Goal: Find specific page/section: Find specific page/section

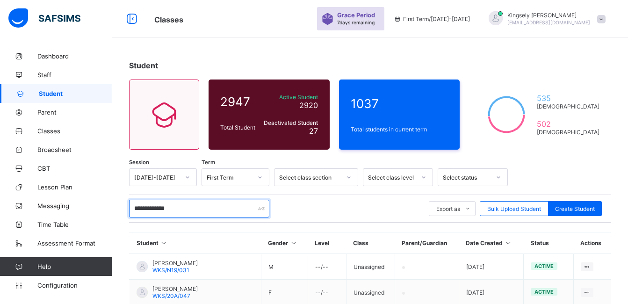
click at [189, 210] on input "**********" at bounding box center [199, 209] width 140 height 18
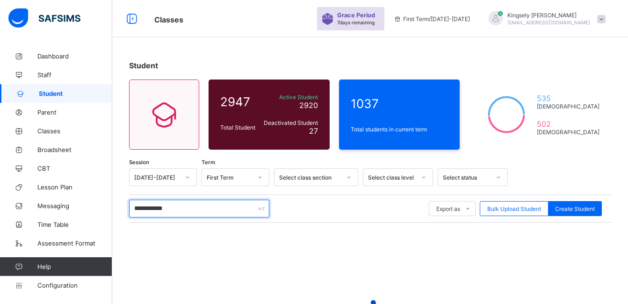
type input "**********"
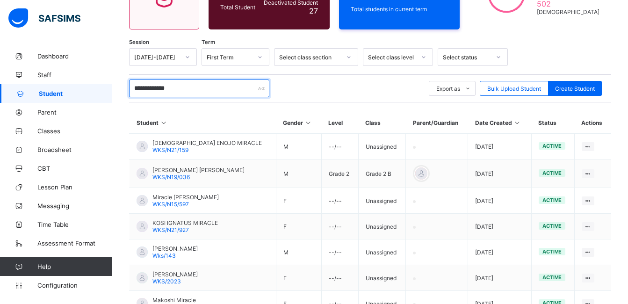
scroll to position [122, 0]
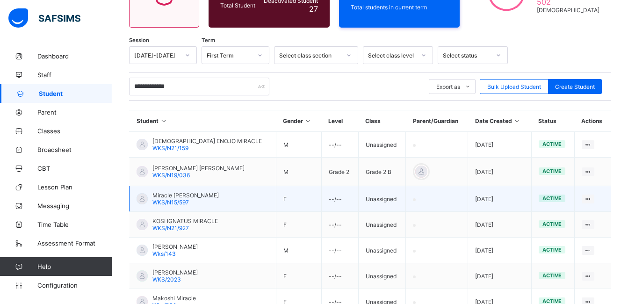
click at [199, 195] on span "Miracle [PERSON_NAME]" at bounding box center [185, 195] width 66 height 7
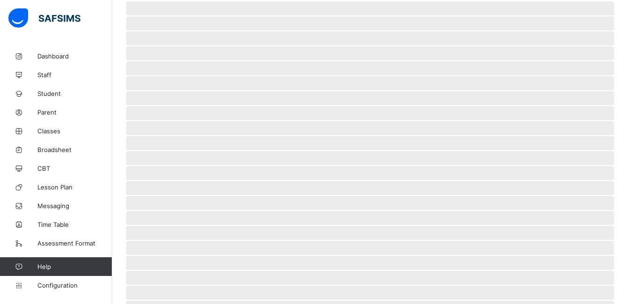
click at [199, 195] on span "‌" at bounding box center [370, 188] width 488 height 14
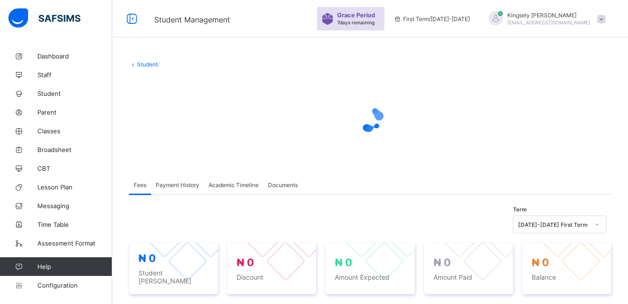
click at [319, 243] on div "₦ 0 Student Bill ₦ 0 Discount ₦ 0 Amount Expected ₦ 0 Amount Paid ₦ 0 Balance" at bounding box center [370, 268] width 482 height 51
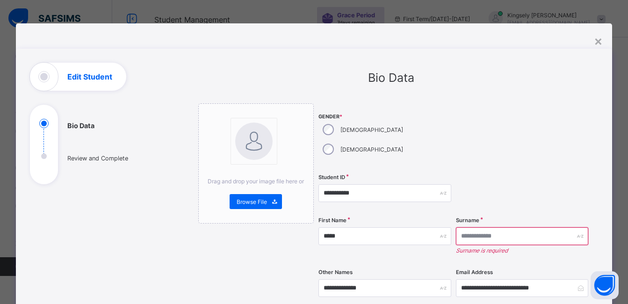
click at [471, 227] on input "text" at bounding box center [522, 236] width 132 height 18
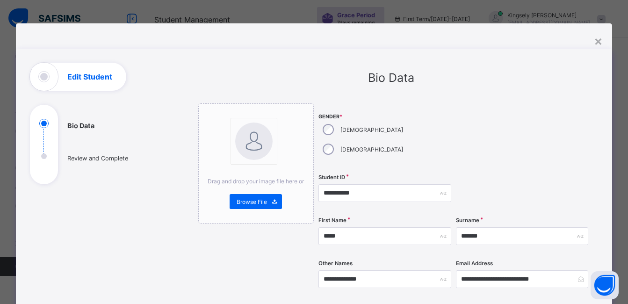
type input "*******"
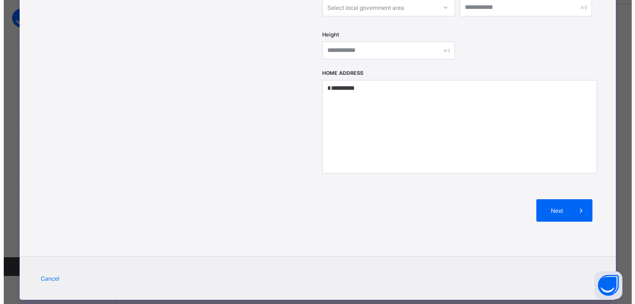
scroll to position [112, 0]
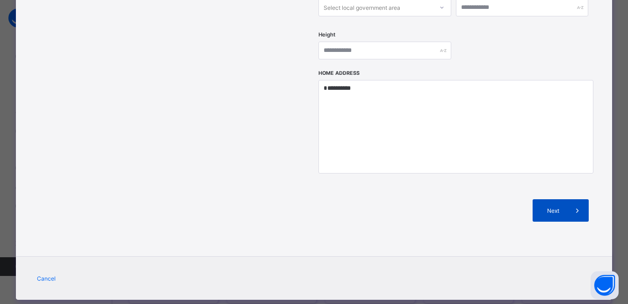
click at [564, 207] on span "Next" at bounding box center [553, 210] width 27 height 7
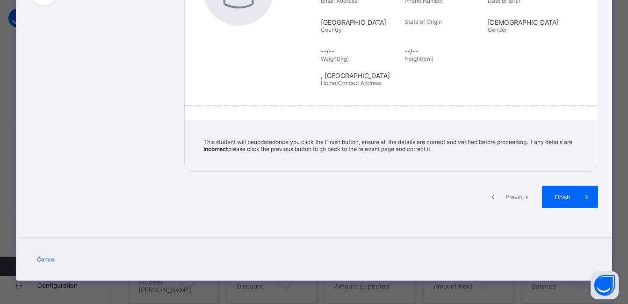
scroll to position [179, 0]
click at [566, 195] on span "Finish" at bounding box center [569, 197] width 27 height 7
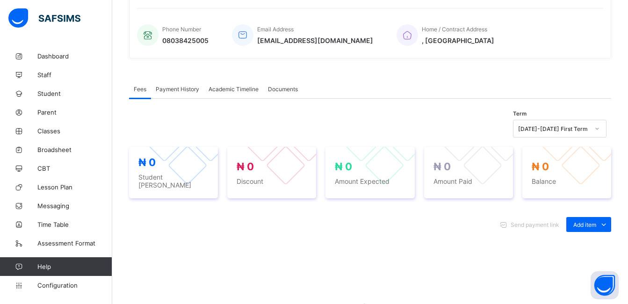
scroll to position [243, 0]
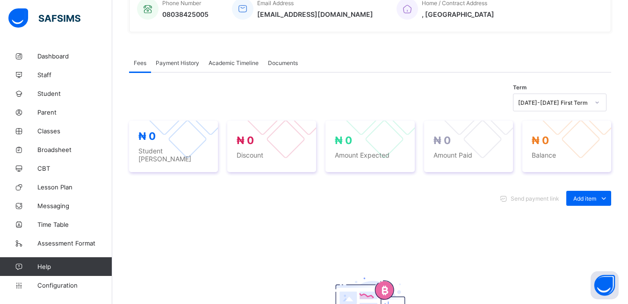
click at [250, 65] on span "Academic Timeline" at bounding box center [234, 62] width 50 height 7
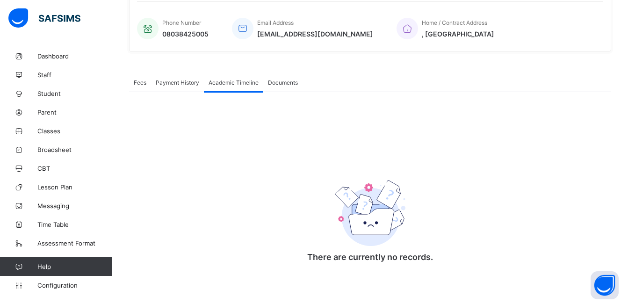
click at [250, 82] on span "Academic Timeline" at bounding box center [234, 82] width 50 height 7
drag, startPoint x: 250, startPoint y: 82, endPoint x: 239, endPoint y: 110, distance: 30.1
click at [239, 110] on div "There are currently no records. × Download Transcript , Select Session Pick the…" at bounding box center [370, 184] width 482 height 184
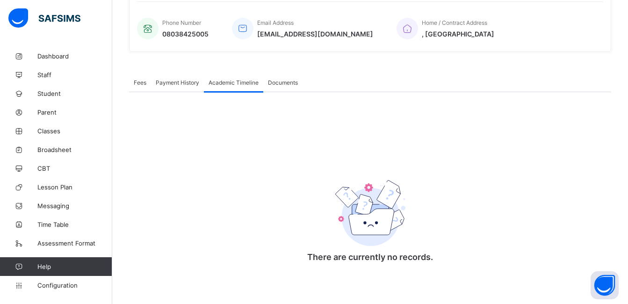
click at [224, 85] on span "Academic Timeline" at bounding box center [234, 82] width 50 height 7
drag, startPoint x: 224, startPoint y: 85, endPoint x: 239, endPoint y: 84, distance: 15.9
click at [239, 84] on span "Academic Timeline" at bounding box center [234, 82] width 50 height 7
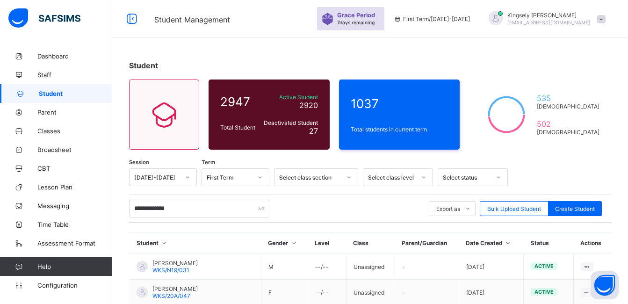
click at [230, 240] on th "Student" at bounding box center [196, 243] width 132 height 22
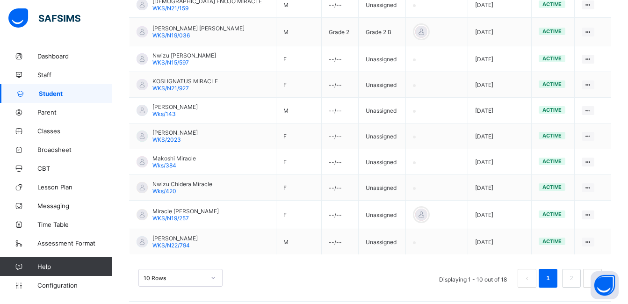
scroll to position [269, 0]
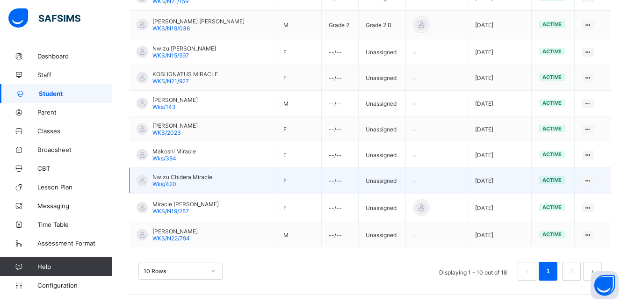
click at [194, 179] on span "Nwizu Chidera Miracle" at bounding box center [182, 177] width 60 height 7
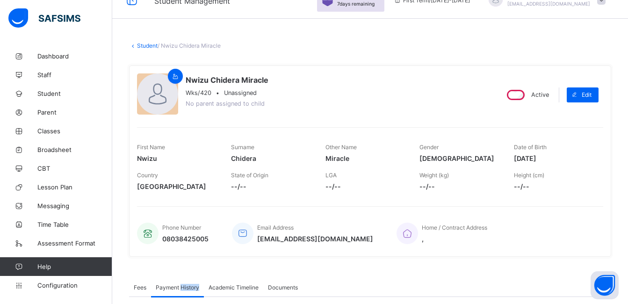
scroll to position [37, 0]
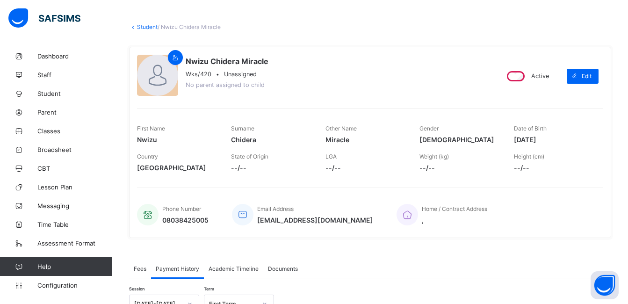
click at [245, 269] on span "Academic Timeline" at bounding box center [234, 268] width 50 height 7
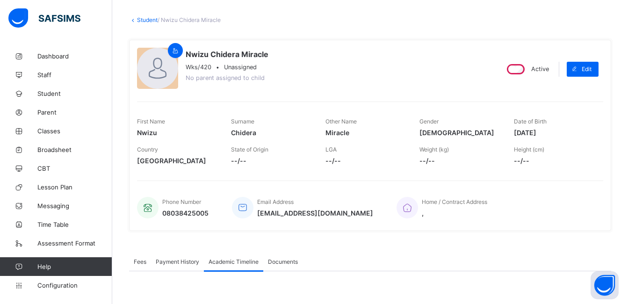
scroll to position [75, 0]
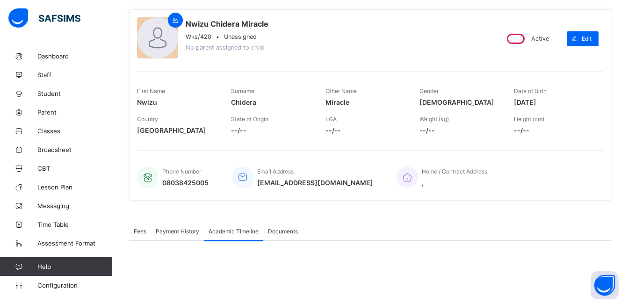
click at [246, 230] on span "Academic Timeline" at bounding box center [234, 231] width 50 height 7
drag, startPoint x: 246, startPoint y: 230, endPoint x: 379, endPoint y: 239, distance: 133.6
click at [379, 239] on div "Fees Payment History Academic Timeline Documents" at bounding box center [370, 231] width 482 height 19
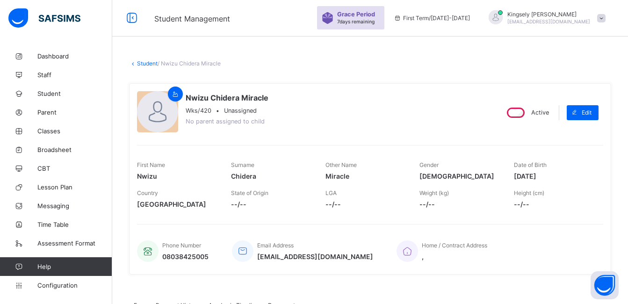
scroll to position [0, 0]
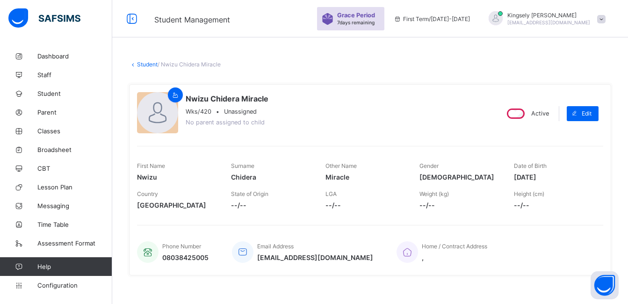
click at [150, 66] on link "Student" at bounding box center [147, 64] width 21 height 7
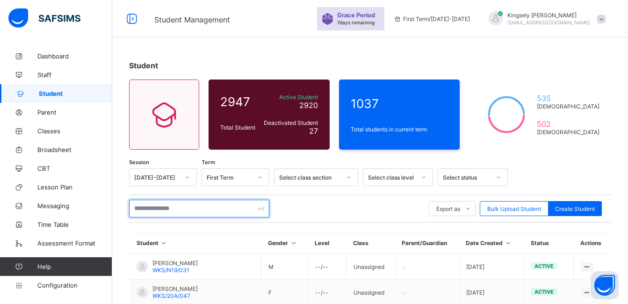
click at [180, 212] on input "text" at bounding box center [199, 209] width 140 height 18
type input "**********"
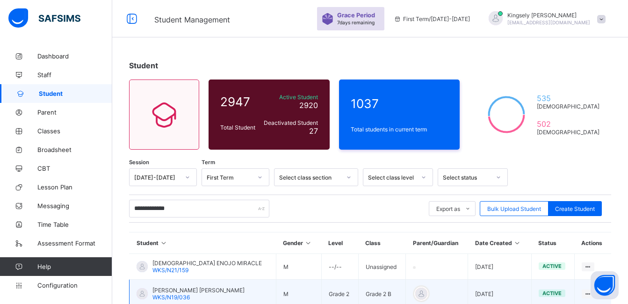
click at [209, 289] on span "[PERSON_NAME] [PERSON_NAME]" at bounding box center [198, 290] width 92 height 7
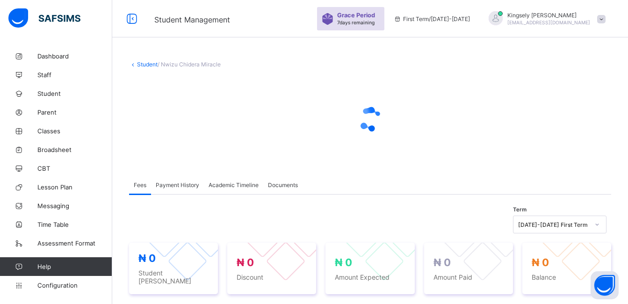
click at [244, 185] on span "Academic Timeline" at bounding box center [234, 184] width 50 height 7
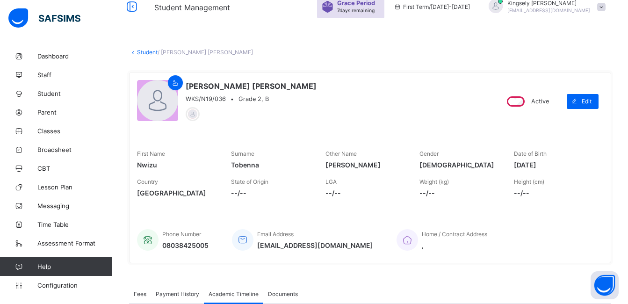
click at [244, 185] on div "First Name Nwizu Surname Tobenna Other Name Daniel Chinaobi Gender MALE Date of…" at bounding box center [370, 168] width 466 height 68
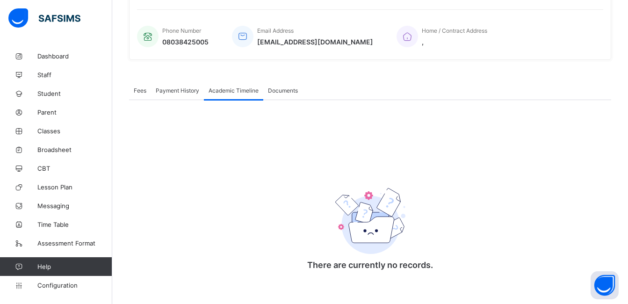
scroll to position [224, 0]
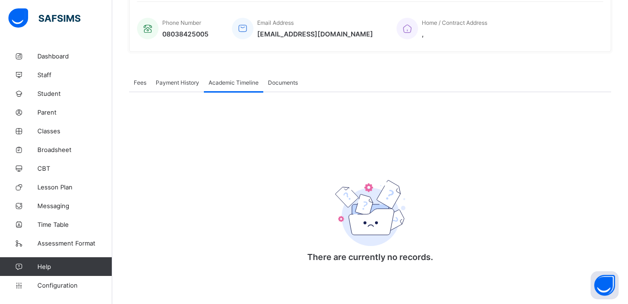
click at [240, 83] on span "Academic Timeline" at bounding box center [234, 82] width 50 height 7
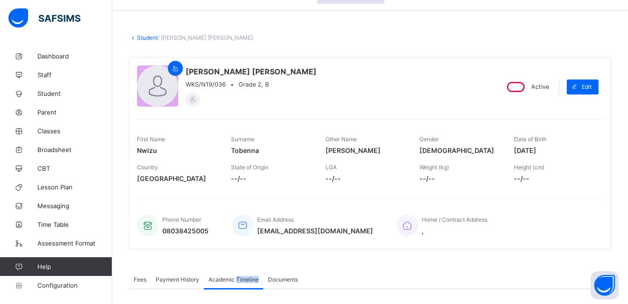
scroll to position [0, 0]
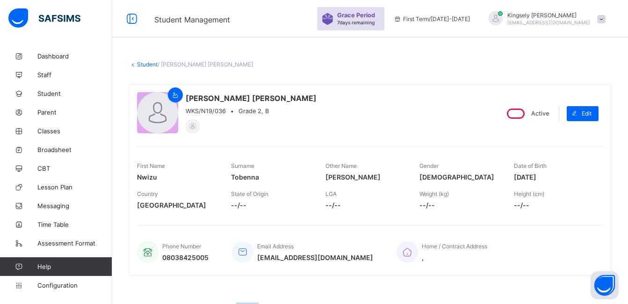
click at [141, 65] on link "Student" at bounding box center [147, 64] width 21 height 7
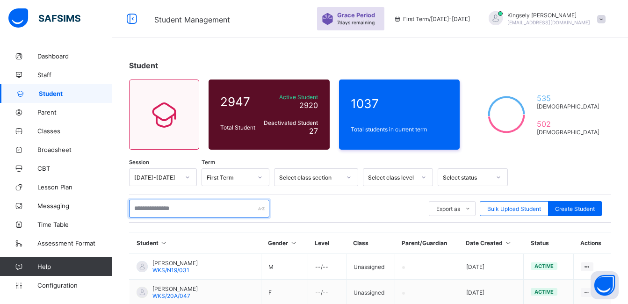
click at [165, 205] on input "text" at bounding box center [199, 209] width 140 height 18
type input "**********"
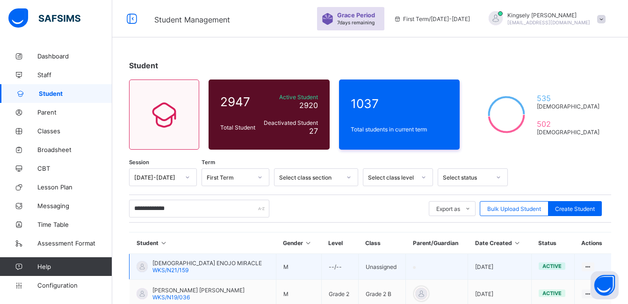
click at [257, 276] on td "AYOMIDE ENOJO MIRACLE WKS/N21/159" at bounding box center [203, 267] width 147 height 26
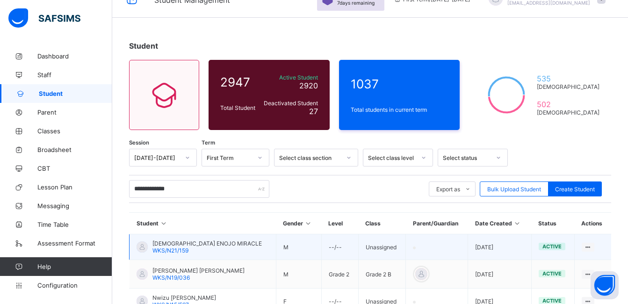
scroll to position [37, 0]
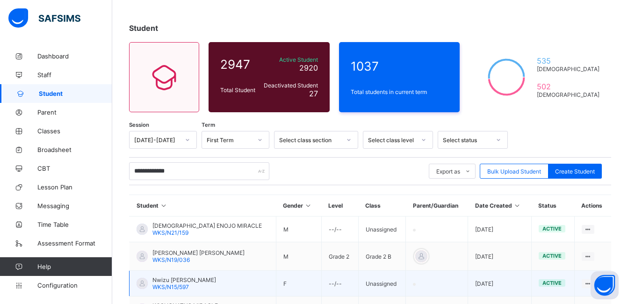
click at [176, 279] on span "Nwizu Miracle Adanna Chidera" at bounding box center [184, 279] width 64 height 7
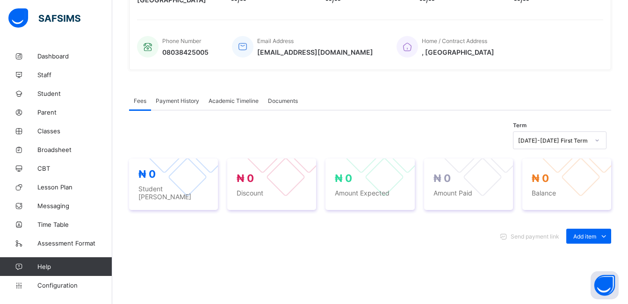
scroll to position [281, 0]
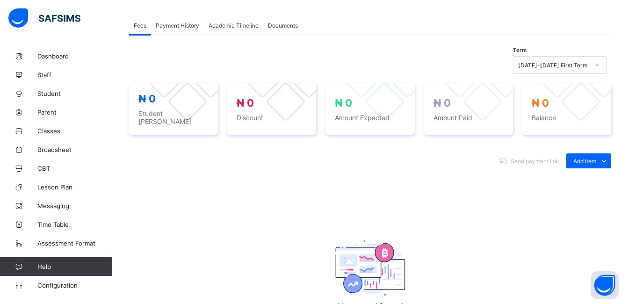
click at [249, 29] on span "Academic Timeline" at bounding box center [234, 25] width 50 height 7
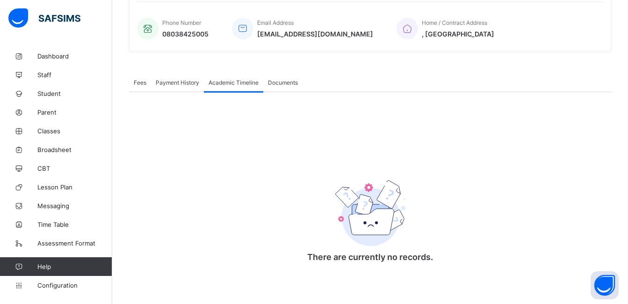
click at [233, 83] on span "Academic Timeline" at bounding box center [234, 82] width 50 height 7
drag, startPoint x: 233, startPoint y: 83, endPoint x: 247, endPoint y: 87, distance: 14.2
click at [247, 87] on div "Academic Timeline" at bounding box center [233, 82] width 59 height 19
click at [245, 85] on span "Academic Timeline" at bounding box center [234, 82] width 50 height 7
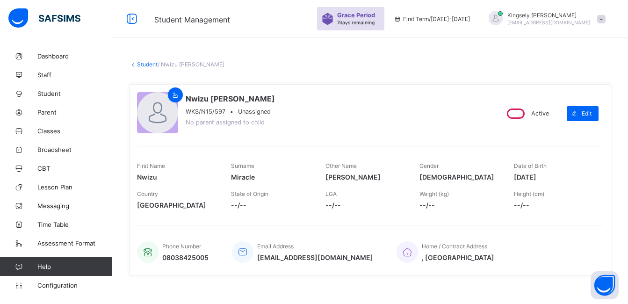
scroll to position [224, 0]
